Goal: Information Seeking & Learning: Learn about a topic

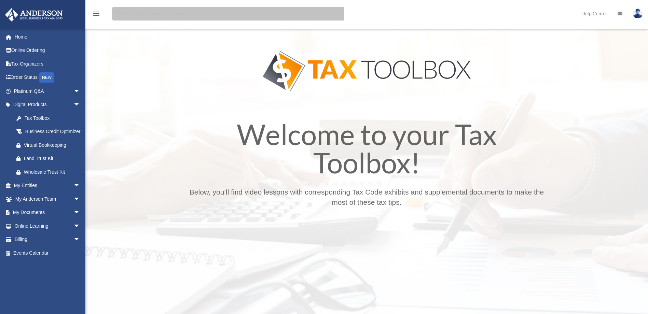
click at [217, 14] on input "search" at bounding box center [228, 14] width 232 height 14
type input "*"
type input "*********"
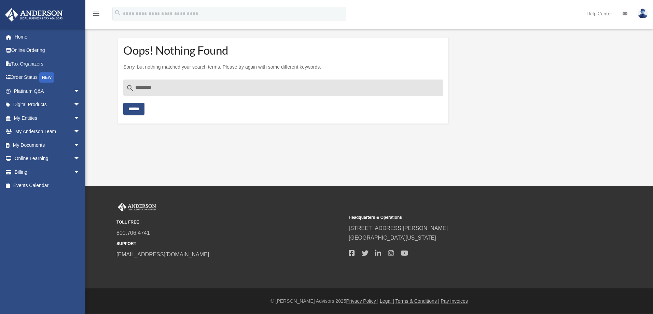
click at [145, 107] on input "******" at bounding box center [133, 109] width 21 height 12
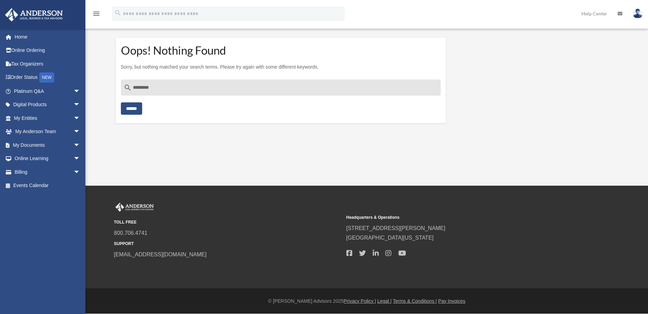
click at [36, 41] on div "[EMAIL_ADDRESS][DOMAIN_NAME] Sign Out [EMAIL_ADDRESS][DOMAIN_NAME] Home Online …" at bounding box center [42, 185] width 85 height 314
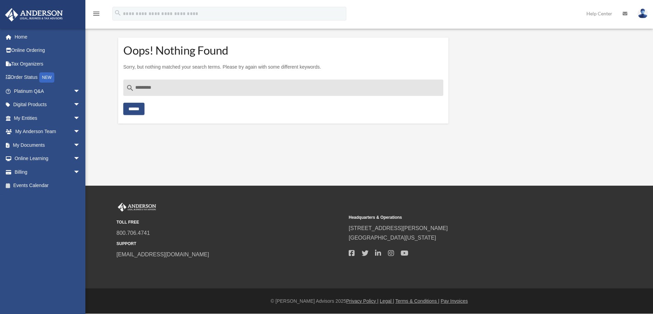
click at [36, 41] on link "Home" at bounding box center [46, 37] width 82 height 14
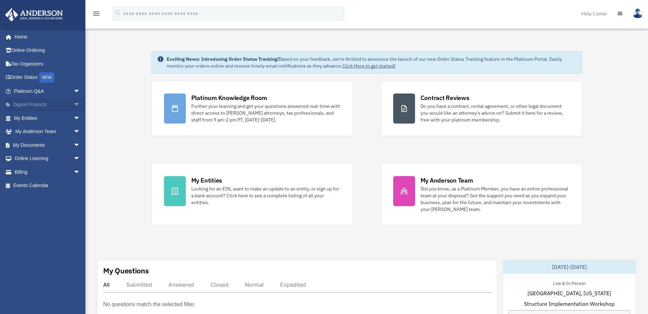
click at [46, 104] on link "Digital Products arrow_drop_down" at bounding box center [48, 105] width 86 height 14
click at [73, 105] on span "arrow_drop_down" at bounding box center [80, 105] width 14 height 14
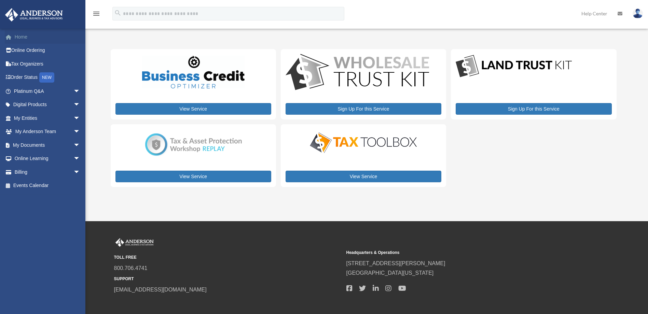
click at [48, 40] on link "Home" at bounding box center [48, 37] width 86 height 14
click at [95, 16] on icon "menu" at bounding box center [96, 14] width 8 height 8
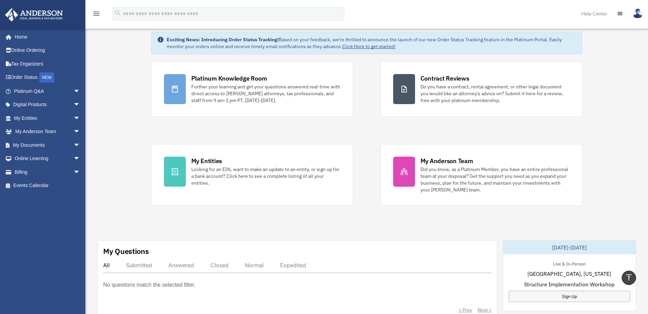
scroll to position [17, 0]
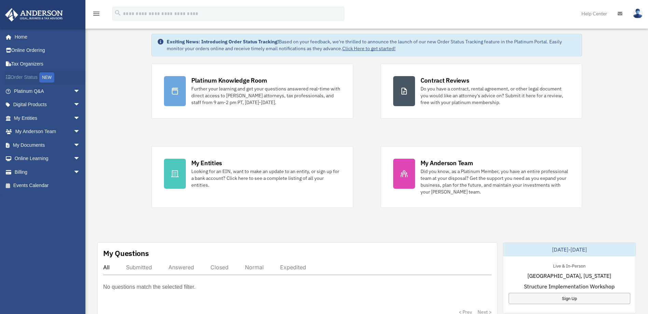
click at [25, 78] on link "Order Status NEW" at bounding box center [48, 78] width 86 height 14
click at [31, 78] on link "Order Status NEW" at bounding box center [48, 78] width 86 height 14
click at [44, 76] on div "NEW" at bounding box center [46, 77] width 15 height 10
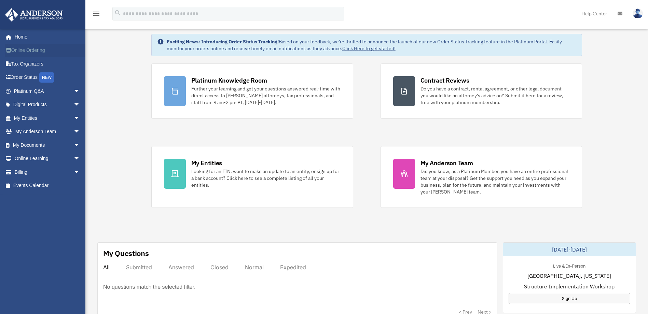
click at [32, 50] on link "Online Ordering" at bounding box center [48, 51] width 86 height 14
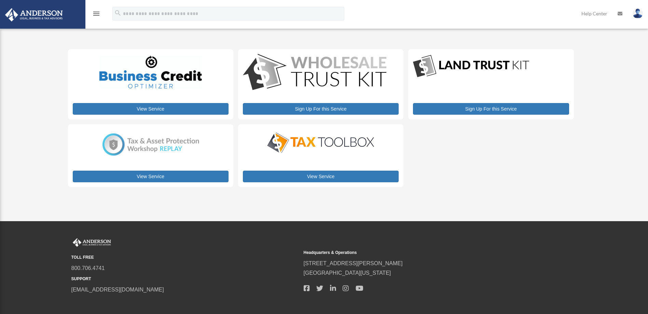
click at [97, 14] on icon "menu" at bounding box center [96, 14] width 8 height 8
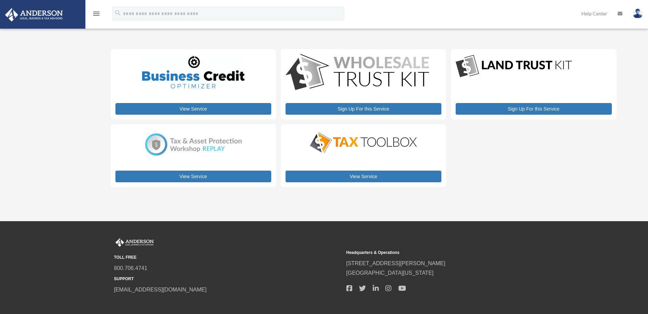
click at [97, 14] on icon "menu" at bounding box center [96, 14] width 8 height 8
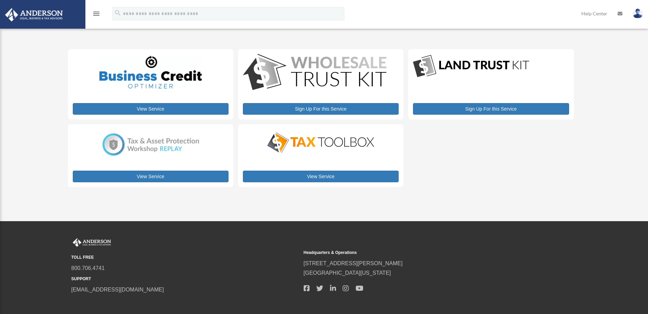
click at [97, 14] on icon "menu" at bounding box center [96, 14] width 8 height 8
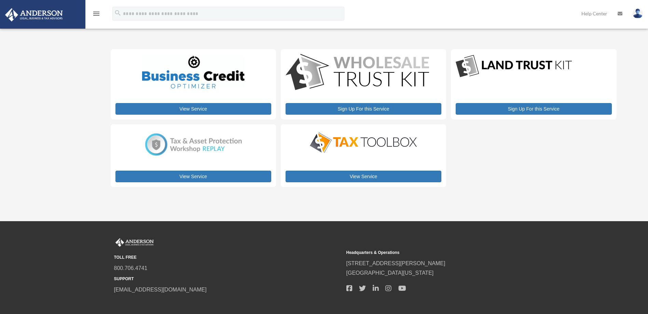
click at [91, 20] on div "menu" at bounding box center [96, 14] width 22 height 18
click at [105, 8] on div "menu" at bounding box center [96, 14] width 22 height 18
click at [96, 12] on icon "menu" at bounding box center [96, 14] width 8 height 8
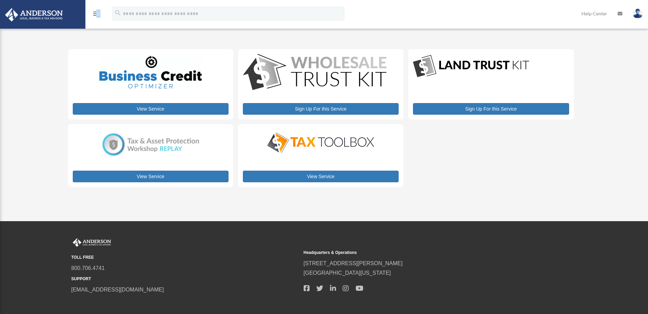
drag, startPoint x: 102, startPoint y: 12, endPoint x: 97, endPoint y: 12, distance: 4.8
click at [97, 12] on div "menu" at bounding box center [96, 14] width 22 height 18
click at [97, 12] on icon "menu" at bounding box center [96, 14] width 8 height 8
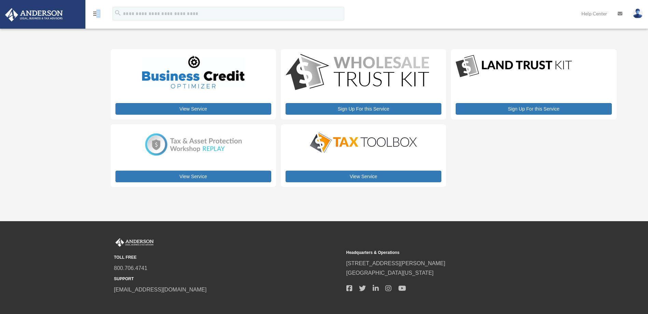
click at [639, 15] on img at bounding box center [638, 14] width 10 height 10
click at [98, 16] on icon "menu" at bounding box center [96, 14] width 8 height 8
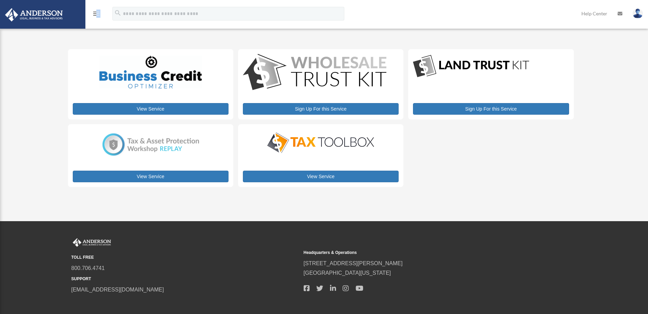
click at [98, 16] on icon "menu" at bounding box center [96, 14] width 8 height 8
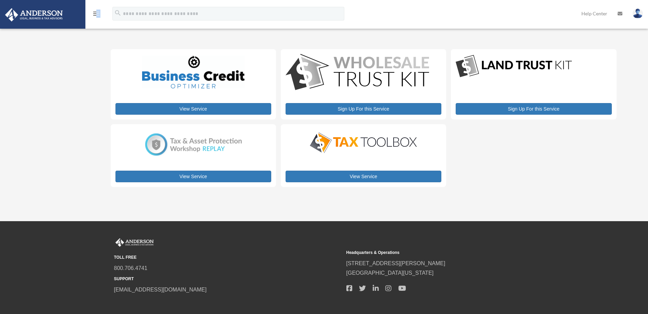
click at [96, 13] on icon "menu" at bounding box center [96, 14] width 8 height 8
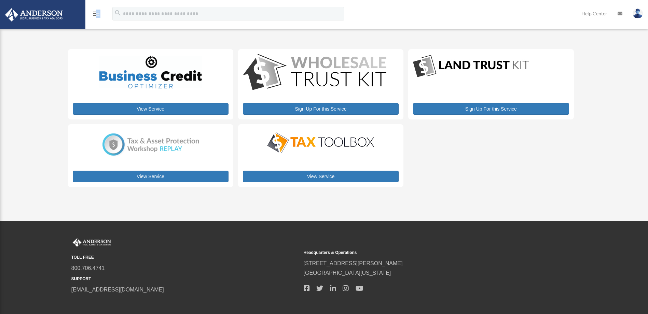
click at [96, 13] on icon "menu" at bounding box center [96, 14] width 8 height 8
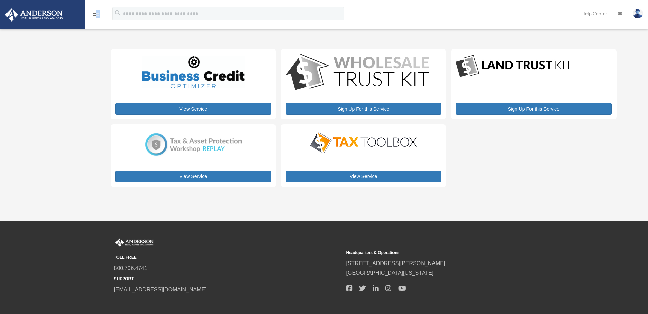
click at [67, 12] on link at bounding box center [43, 14] width 86 height 29
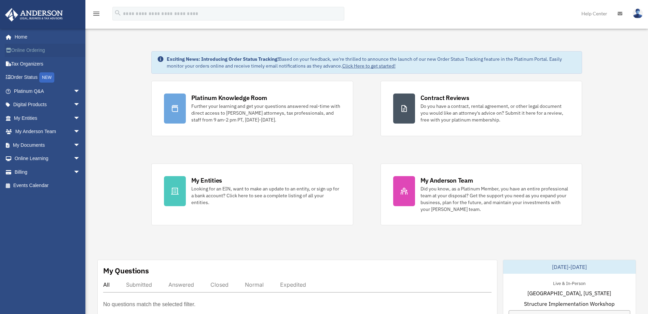
click at [36, 52] on link "Online Ordering" at bounding box center [48, 51] width 86 height 14
click at [49, 129] on link "My Anderson Team arrow_drop_down" at bounding box center [48, 132] width 86 height 14
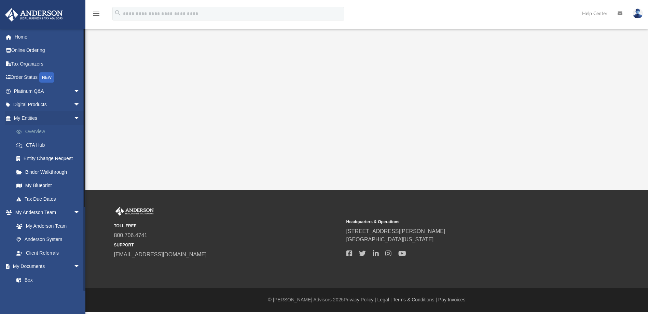
drag, startPoint x: 0, startPoint y: 0, endPoint x: 50, endPoint y: 132, distance: 140.7
click at [50, 132] on div "[EMAIL_ADDRESS][DOMAIN_NAME] Sign Out [EMAIL_ADDRESS][DOMAIN_NAME] Home Online …" at bounding box center [42, 185] width 85 height 314
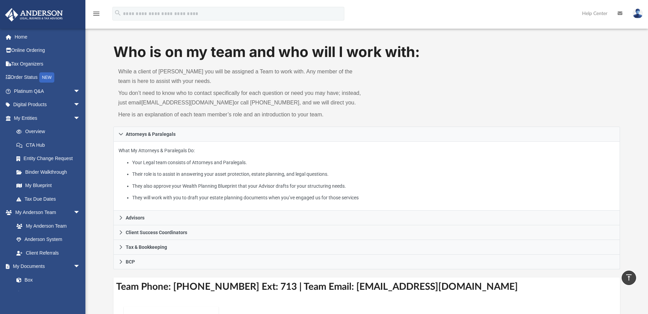
scroll to position [5, 0]
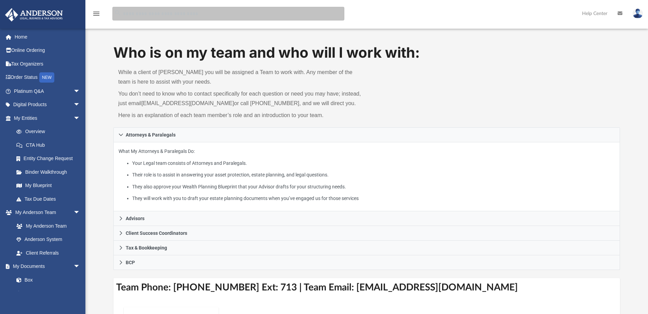
click at [136, 15] on input "search" at bounding box center [228, 14] width 232 height 14
type input "********"
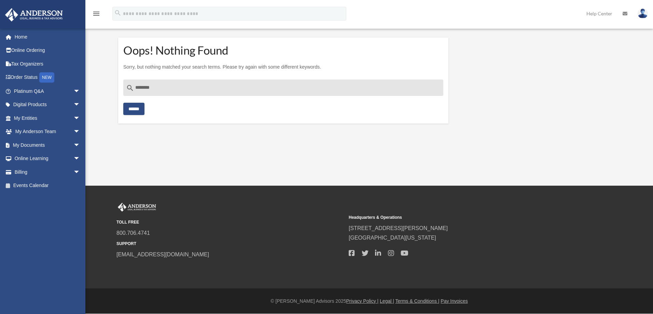
click at [121, 15] on icon "search" at bounding box center [118, 13] width 8 height 8
type input "*"
type input "******"
click at [143, 110] on input "******" at bounding box center [133, 109] width 21 height 12
click at [45, 77] on div "NEW" at bounding box center [46, 77] width 15 height 10
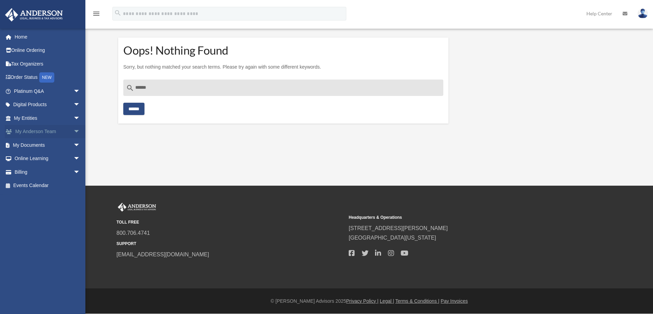
click at [74, 127] on span "arrow_drop_down" at bounding box center [80, 132] width 14 height 14
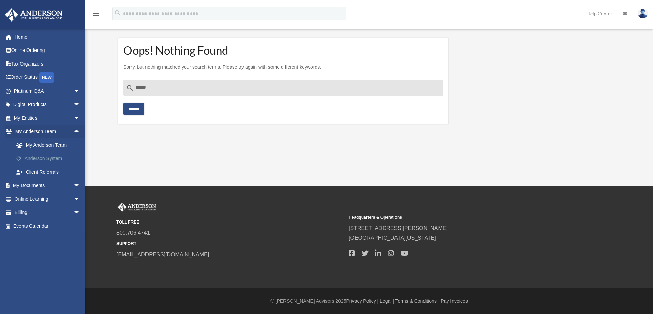
click at [57, 160] on link "Anderson System" at bounding box center [50, 159] width 81 height 14
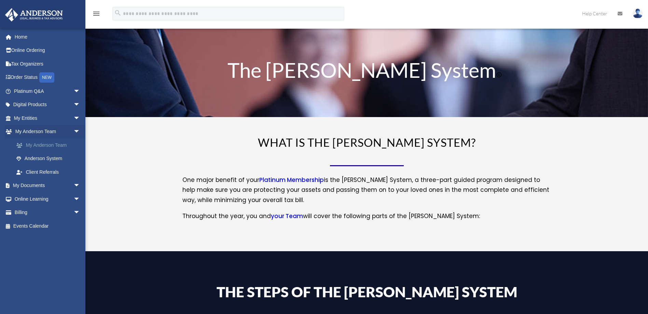
click at [56, 157] on link "Anderson System" at bounding box center [49, 159] width 78 height 14
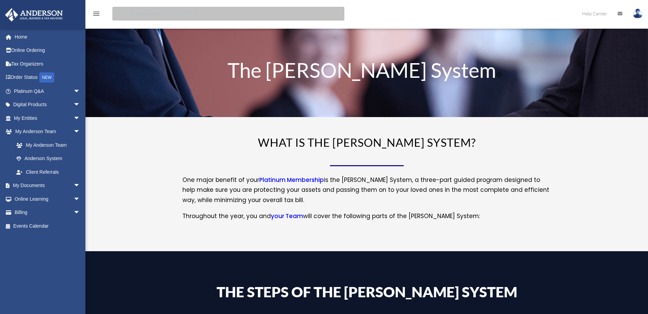
click at [286, 14] on input "search" at bounding box center [228, 14] width 232 height 14
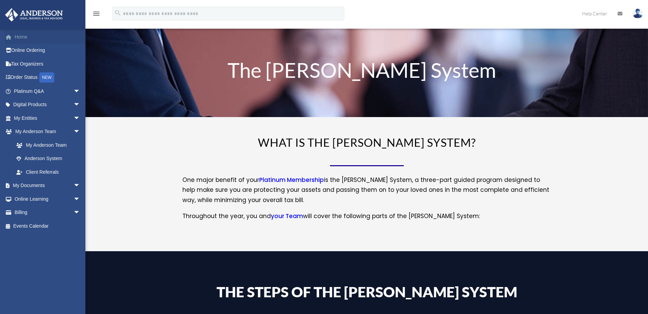
click at [24, 38] on link "Home" at bounding box center [48, 37] width 86 height 14
click at [93, 16] on icon "menu" at bounding box center [96, 14] width 8 height 8
